Goal: Unclear

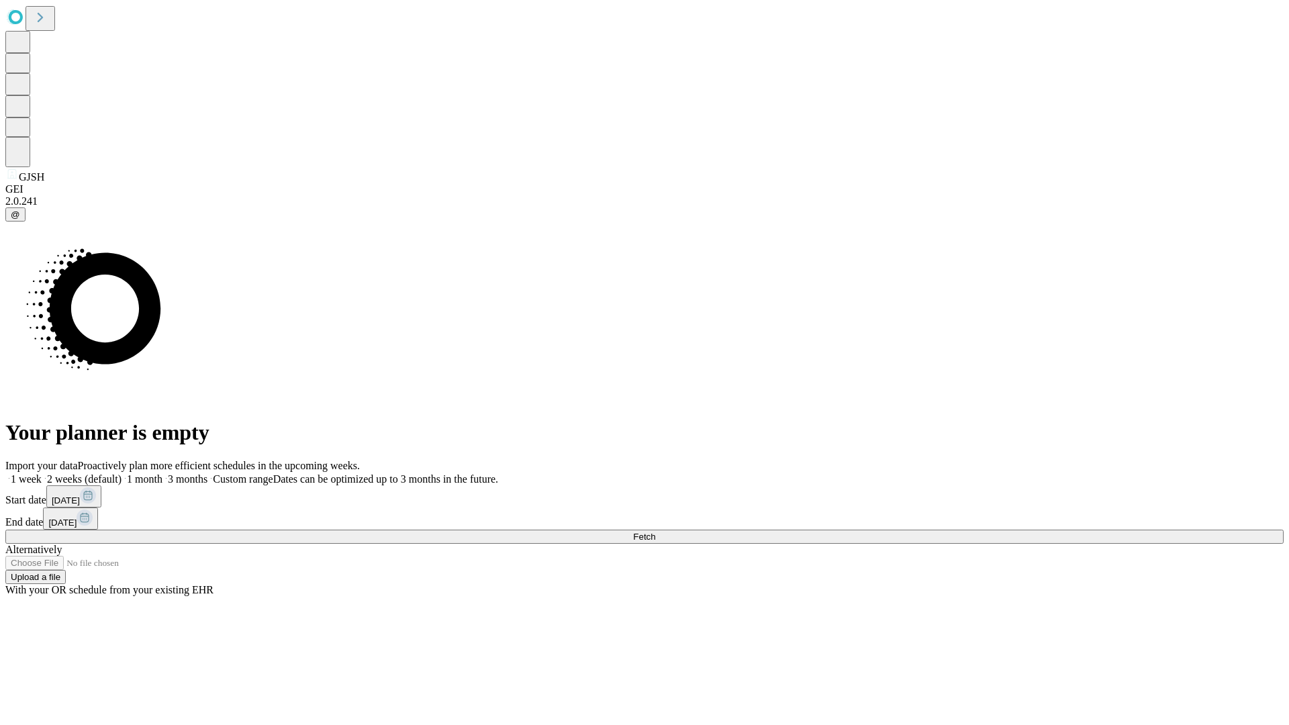
click at [655, 532] on span "Fetch" at bounding box center [644, 537] width 22 height 10
